Goal: Task Accomplishment & Management: Use online tool/utility

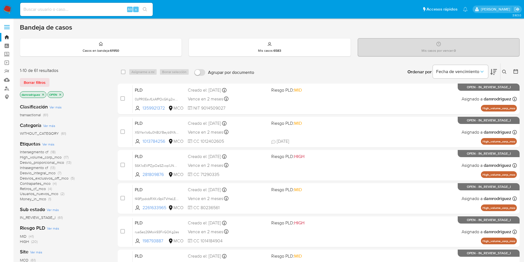
click at [43, 94] on icon "close-filter" at bounding box center [43, 94] width 2 height 2
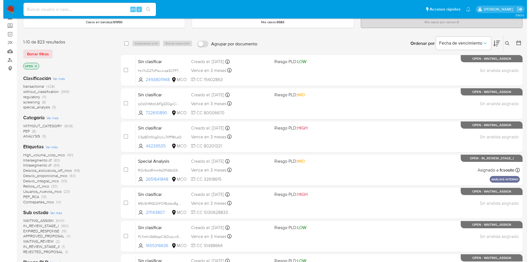
scroll to position [41, 0]
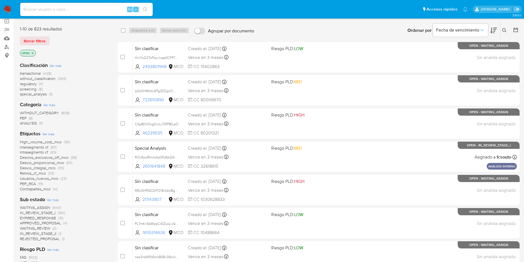
click at [34, 52] on icon "close-filter" at bounding box center [32, 52] width 3 height 3
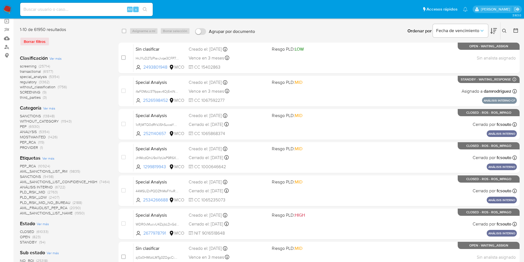
click at [31, 64] on span "screening" at bounding box center [28, 66] width 17 height 6
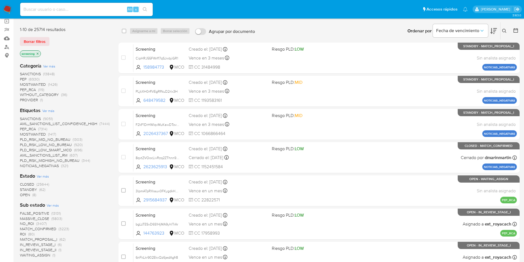
click at [40, 176] on span "Ver más" at bounding box center [43, 175] width 12 height 5
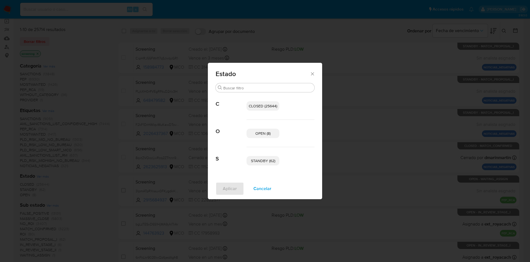
click at [261, 135] on span "OPEN (8)" at bounding box center [263, 133] width 15 height 6
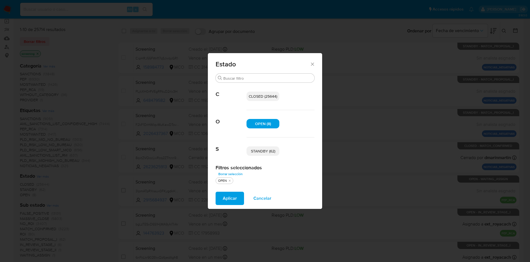
click at [264, 148] on p "STANDBY (62)" at bounding box center [263, 150] width 33 height 9
click at [225, 202] on span "Aplicar" at bounding box center [230, 198] width 14 height 12
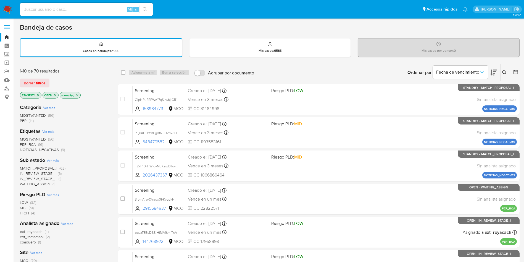
click at [495, 72] on icon at bounding box center [493, 72] width 7 height 7
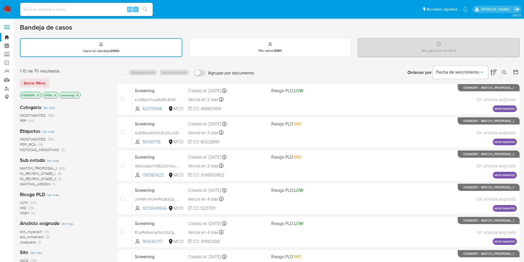
click at [7, 7] on img at bounding box center [7, 9] width 9 height 9
